Goal: Task Accomplishment & Management: Complete application form

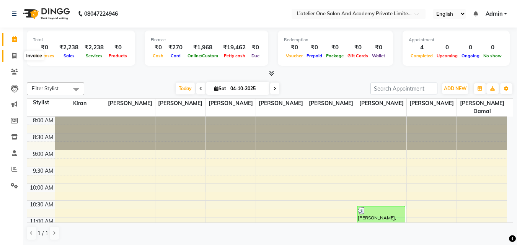
click at [13, 57] on icon at bounding box center [14, 56] width 4 height 6
select select "6939"
select select "service"
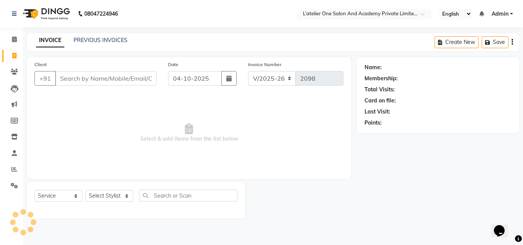
click at [103, 77] on input "Client" at bounding box center [105, 78] width 101 height 15
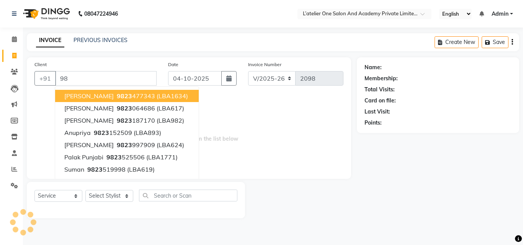
type input "9"
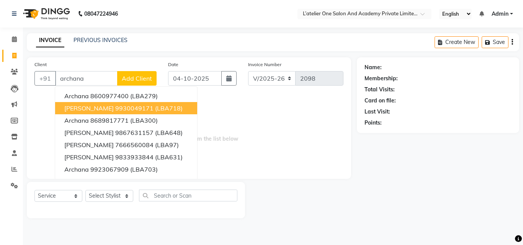
click at [108, 105] on span "[PERSON_NAME]" at bounding box center [88, 109] width 49 height 8
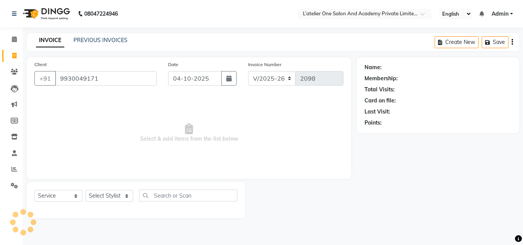
type input "9930049171"
select select "2: Object"
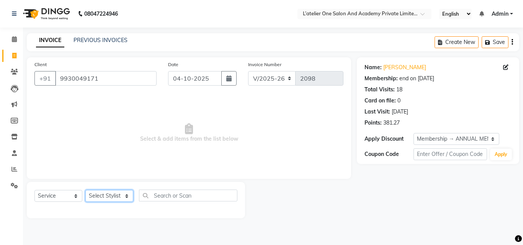
click at [101, 197] on select "Select Stylist [PERSON_NAME] [PERSON_NAME] [PERSON_NAME] [PERSON_NAME] [PERSON_…" at bounding box center [109, 196] width 48 height 12
select select "55369"
click at [85, 190] on select "Select Stylist [PERSON_NAME] [PERSON_NAME] [PERSON_NAME] [PERSON_NAME] [PERSON_…" at bounding box center [109, 196] width 48 height 12
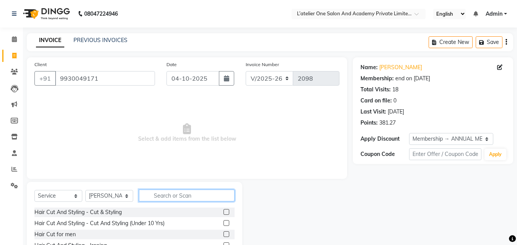
click at [169, 199] on input "text" at bounding box center [187, 196] width 96 height 12
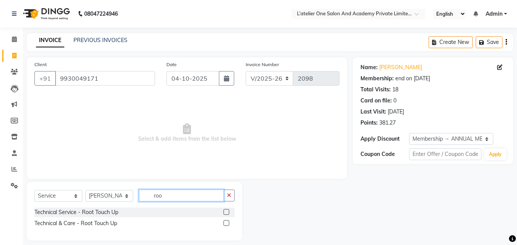
type input "roo"
click at [227, 212] on label at bounding box center [227, 212] width 6 height 6
click at [227, 212] on input "checkbox" at bounding box center [226, 212] width 5 height 5
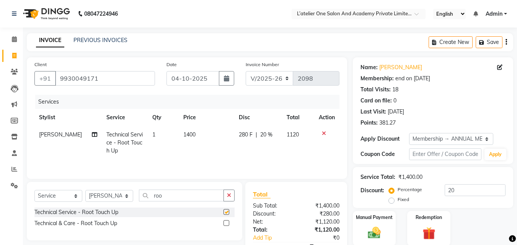
checkbox input "false"
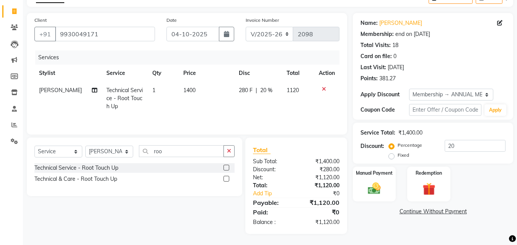
scroll to position [45, 0]
click at [101, 155] on select "Select Stylist [PERSON_NAME] [PERSON_NAME] [PERSON_NAME] [PERSON_NAME] [PERSON_…" at bounding box center [109, 152] width 48 height 12
select select "55360"
click at [85, 146] on select "Select Stylist [PERSON_NAME] [PERSON_NAME] [PERSON_NAME] [PERSON_NAME] [PERSON_…" at bounding box center [109, 152] width 48 height 12
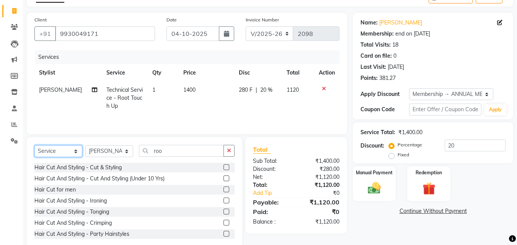
click at [57, 155] on select "Select Service Product Membership Package Voucher Prepaid Gift Card" at bounding box center [58, 152] width 48 height 12
select select "product"
click at [34, 146] on select "Select Service Product Membership Package Voucher Prepaid Gift Card" at bounding box center [58, 152] width 48 height 12
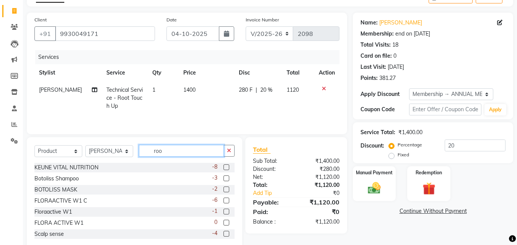
click at [181, 149] on input "roo" at bounding box center [181, 151] width 85 height 12
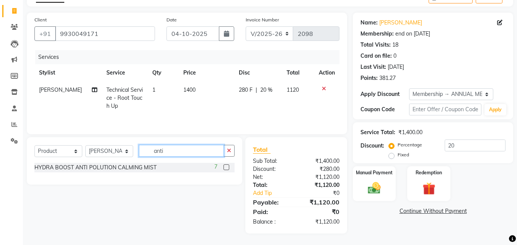
type input "anti"
click at [227, 167] on label at bounding box center [227, 168] width 6 height 6
click at [227, 167] on input "checkbox" at bounding box center [226, 167] width 5 height 5
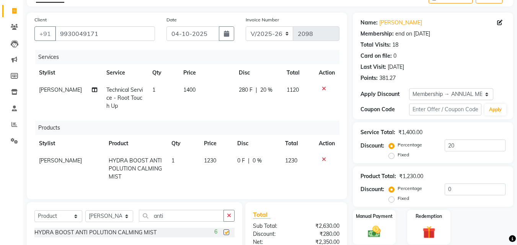
checkbox input "false"
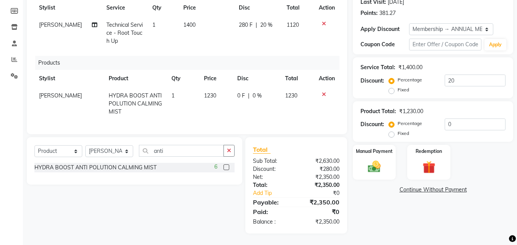
scroll to position [116, 0]
click at [447, 121] on input "0" at bounding box center [475, 125] width 61 height 12
type input "10"
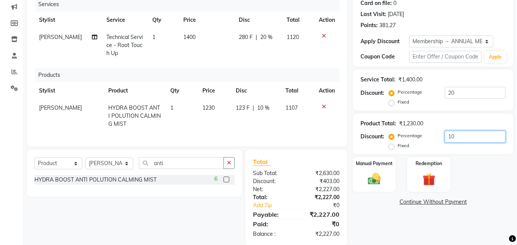
scroll to position [92, 0]
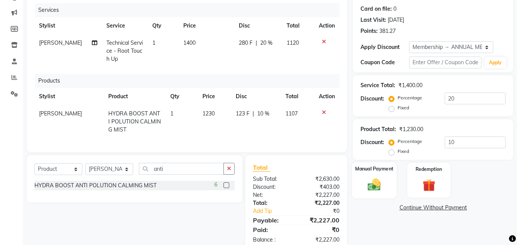
click at [384, 177] on div "Manual Payment" at bounding box center [374, 180] width 45 height 36
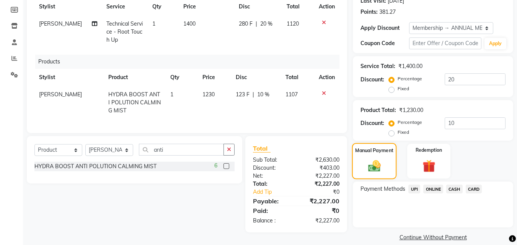
scroll to position [121, 0]
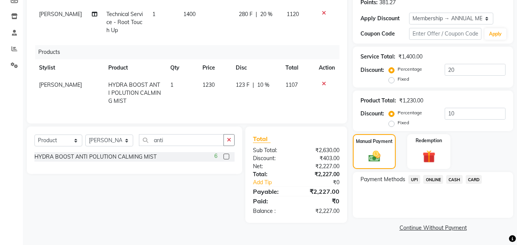
click at [437, 180] on span "ONLINE" at bounding box center [434, 179] width 20 height 9
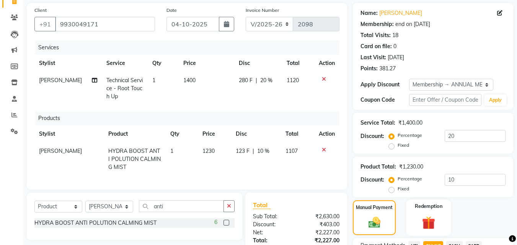
scroll to position [132, 0]
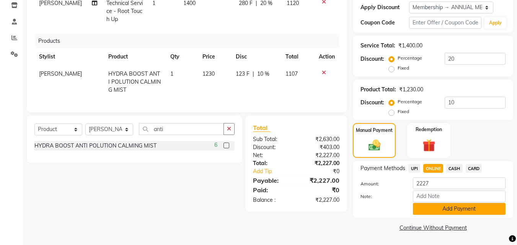
click at [435, 208] on button "Add Payment" at bounding box center [459, 209] width 93 height 12
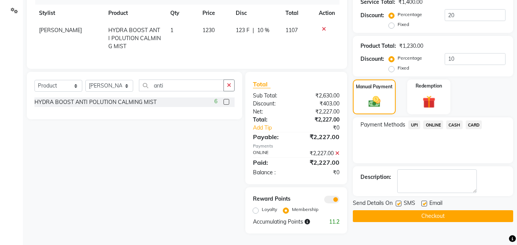
scroll to position [181, 0]
click at [435, 211] on button "Checkout" at bounding box center [433, 217] width 160 height 12
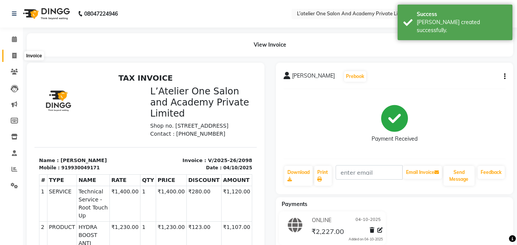
click at [11, 55] on span at bounding box center [14, 56] width 13 height 9
select select "6939"
select select "service"
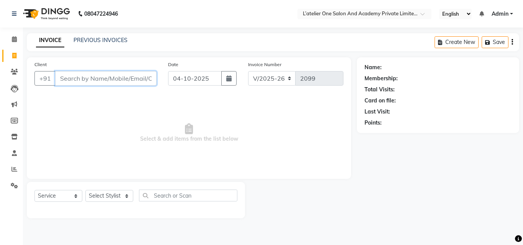
click at [119, 80] on input "Client" at bounding box center [105, 78] width 101 height 15
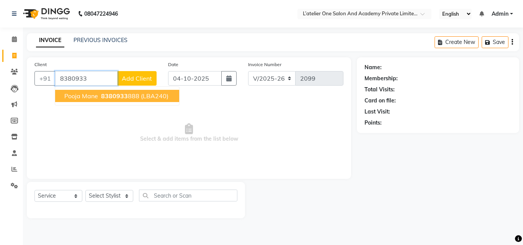
click at [118, 98] on span "8380933" at bounding box center [114, 96] width 27 height 8
type input "8380933888"
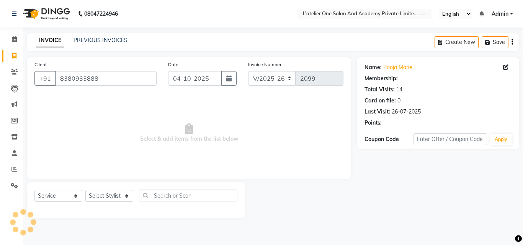
select select "1: Object"
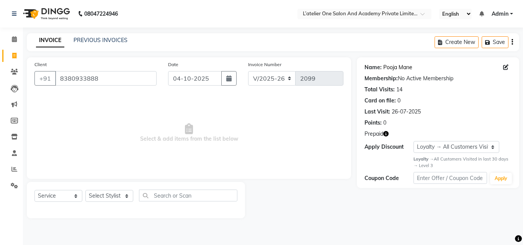
click at [402, 66] on link "Pooja Mane" at bounding box center [397, 68] width 29 height 8
click at [388, 133] on icon "button" at bounding box center [385, 133] width 5 height 5
click at [0, 160] on li "Staff" at bounding box center [11, 154] width 23 height 16
